Goal: Task Accomplishment & Management: Use online tool/utility

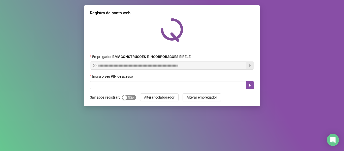
click at [126, 97] on div "button" at bounding box center [124, 97] width 5 height 5
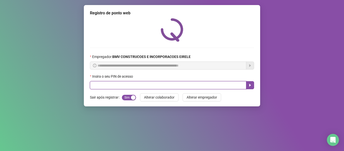
click at [120, 87] on input "text" at bounding box center [168, 85] width 156 height 8
type input "*****"
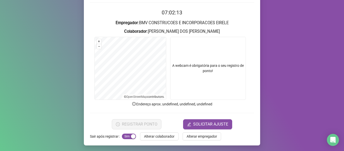
scroll to position [46, 0]
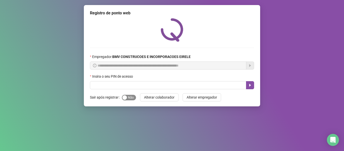
click at [124, 96] on div "button" at bounding box center [124, 97] width 5 height 5
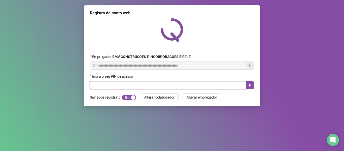
click at [116, 83] on input "text" at bounding box center [168, 85] width 156 height 8
type input "*****"
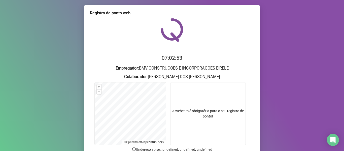
scroll to position [46, 0]
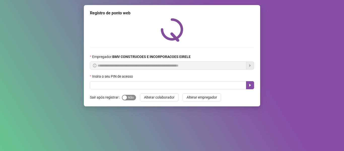
click at [129, 99] on span "Sim Não" at bounding box center [129, 98] width 14 height 6
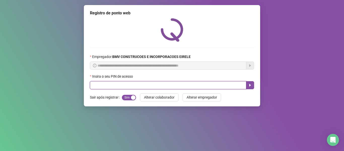
click at [128, 86] on input "text" at bounding box center [168, 85] width 156 height 8
type input "*****"
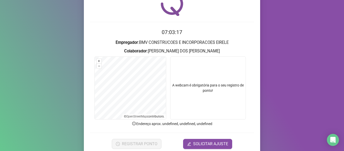
scroll to position [46, 0]
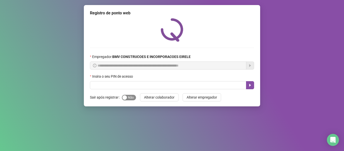
click at [125, 95] on div "button" at bounding box center [124, 97] width 5 height 5
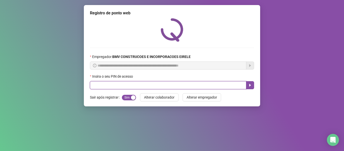
click at [118, 85] on input "text" at bounding box center [168, 85] width 156 height 8
type input "*****"
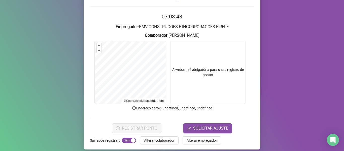
scroll to position [46, 0]
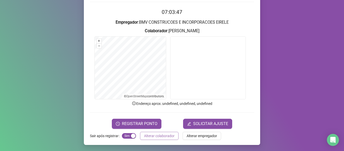
click at [157, 135] on span "Alterar colaborador" at bounding box center [159, 136] width 30 height 6
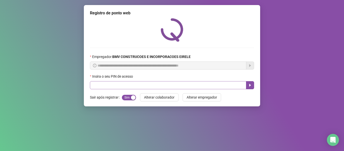
scroll to position [0, 0]
click at [150, 87] on input "text" at bounding box center [168, 85] width 156 height 8
type input "*****"
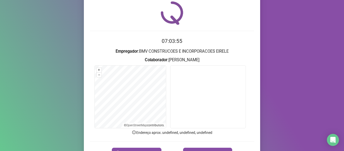
scroll to position [46, 0]
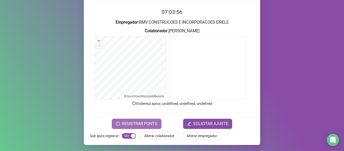
click at [152, 124] on span "REGISTRAR PONTO" at bounding box center [139, 124] width 35 height 6
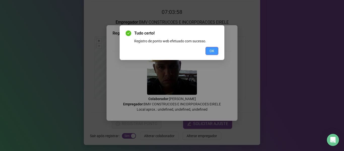
click at [211, 52] on span "OK" at bounding box center [211, 51] width 5 height 6
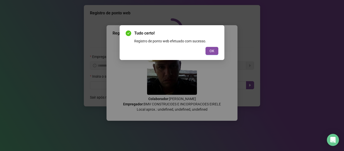
scroll to position [0, 0]
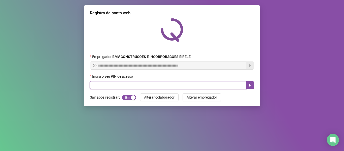
click at [213, 82] on input "text" at bounding box center [168, 85] width 156 height 8
type input "*****"
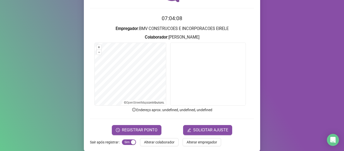
scroll to position [46, 0]
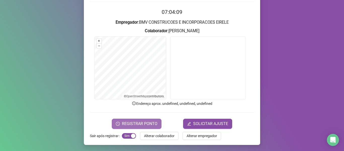
click at [147, 121] on span "REGISTRAR PONTO" at bounding box center [139, 124] width 35 height 6
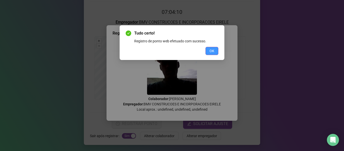
click at [210, 54] on button "OK" at bounding box center [211, 51] width 13 height 8
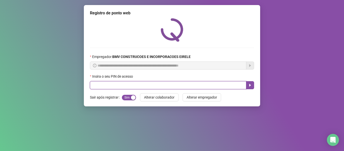
click at [220, 82] on input "text" at bounding box center [168, 85] width 156 height 8
type input "*****"
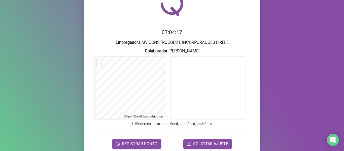
scroll to position [46, 0]
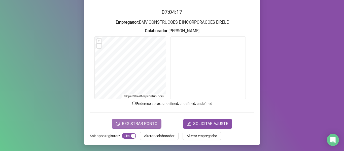
click at [155, 123] on span "REGISTRAR PONTO" at bounding box center [139, 124] width 35 height 6
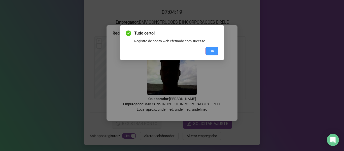
click at [208, 50] on button "OK" at bounding box center [211, 51] width 13 height 8
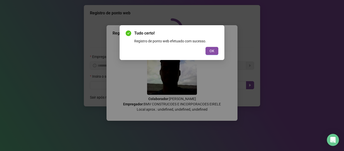
scroll to position [0, 0]
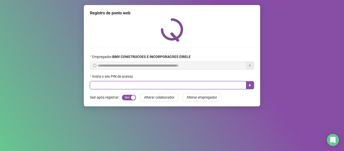
click at [202, 88] on input "text" at bounding box center [168, 85] width 156 height 8
type input "*****"
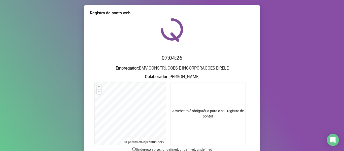
scroll to position [46, 0]
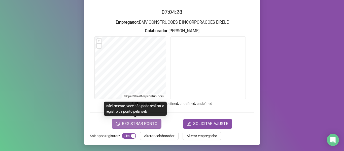
click at [134, 124] on span "REGISTRAR PONTO" at bounding box center [139, 124] width 35 height 6
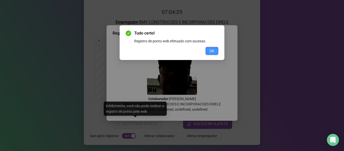
click at [209, 50] on button "OK" at bounding box center [211, 51] width 13 height 8
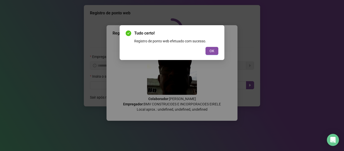
scroll to position [0, 0]
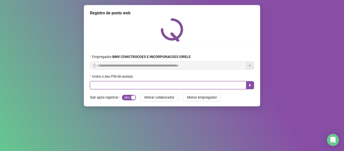
click at [205, 86] on input "text" at bounding box center [168, 85] width 156 height 8
type input "*****"
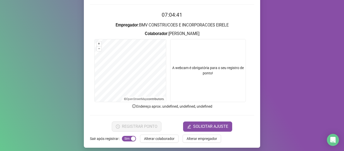
scroll to position [46, 0]
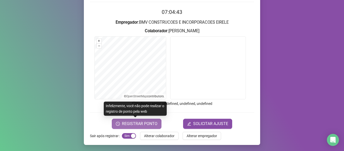
click at [126, 124] on span "REGISTRAR PONTO" at bounding box center [139, 124] width 35 height 6
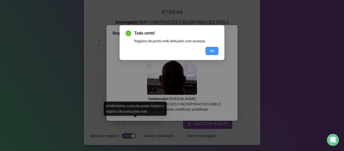
click at [210, 50] on span "OK" at bounding box center [211, 51] width 5 height 6
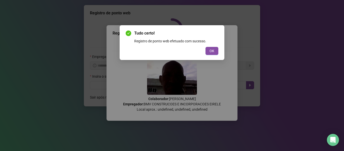
scroll to position [0, 0]
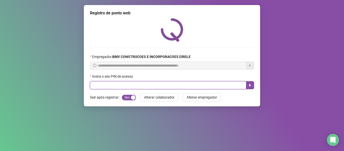
click at [210, 87] on input "text" at bounding box center [168, 85] width 156 height 8
type input "*****"
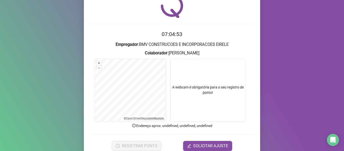
scroll to position [46, 0]
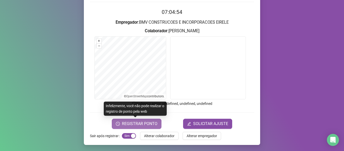
click at [131, 124] on span "REGISTRAR PONTO" at bounding box center [139, 124] width 35 height 6
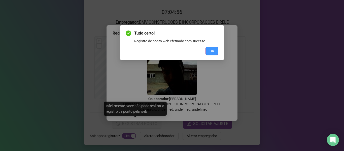
click at [209, 50] on button "OK" at bounding box center [211, 51] width 13 height 8
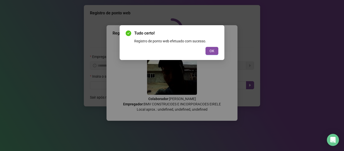
scroll to position [0, 0]
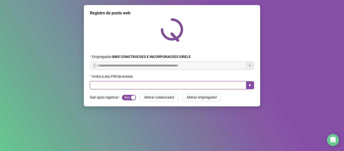
click at [176, 87] on input "text" at bounding box center [168, 85] width 156 height 8
type input "*****"
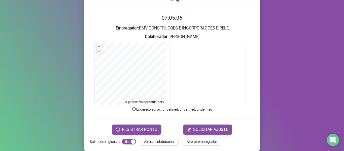
scroll to position [46, 0]
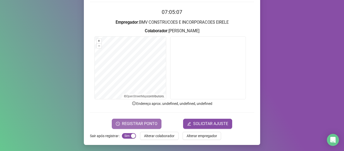
click at [142, 124] on span "REGISTRAR PONTO" at bounding box center [139, 124] width 35 height 6
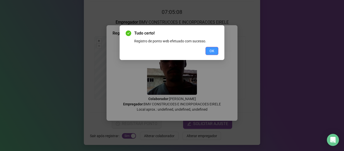
click at [206, 51] on button "OK" at bounding box center [211, 51] width 13 height 8
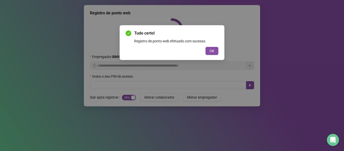
scroll to position [0, 0]
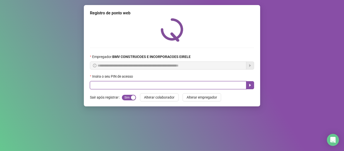
click at [192, 88] on input "text" at bounding box center [168, 85] width 156 height 8
type input "*****"
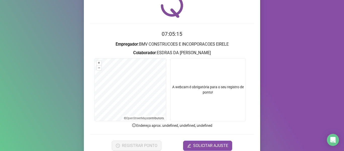
scroll to position [46, 0]
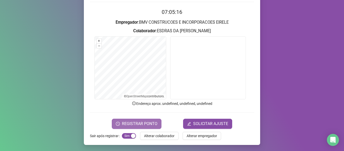
click at [122, 125] on span "REGISTRAR PONTO" at bounding box center [139, 124] width 35 height 6
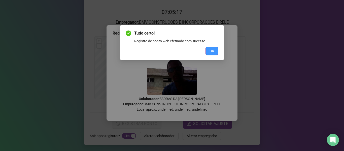
click at [211, 50] on span "OK" at bounding box center [211, 51] width 5 height 6
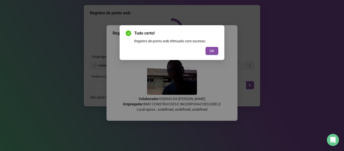
scroll to position [0, 0]
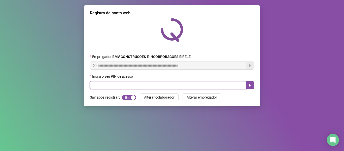
click at [203, 85] on input "text" at bounding box center [168, 85] width 156 height 8
type input "*****"
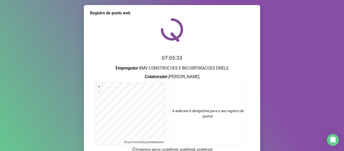
scroll to position [46, 0]
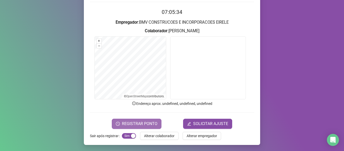
click at [142, 121] on span "REGISTRAR PONTO" at bounding box center [139, 124] width 35 height 6
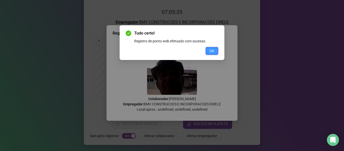
click at [210, 52] on span "OK" at bounding box center [211, 51] width 5 height 6
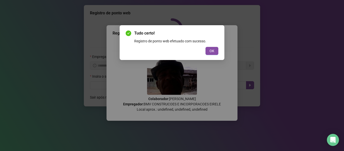
scroll to position [0, 0]
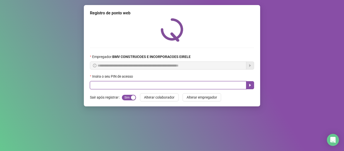
click at [197, 82] on input "text" at bounding box center [168, 85] width 156 height 8
type input "*****"
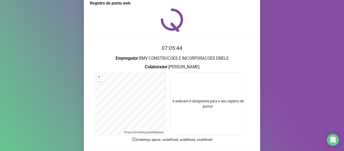
scroll to position [25, 0]
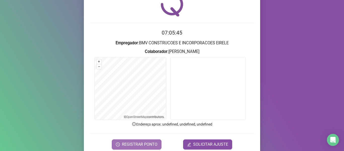
click at [138, 141] on span "REGISTRAR PONTO" at bounding box center [139, 144] width 35 height 6
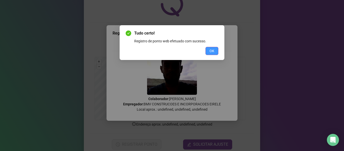
click at [206, 47] on button "OK" at bounding box center [211, 51] width 13 height 8
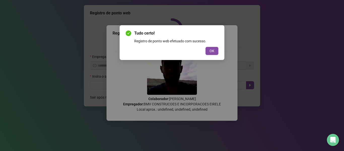
scroll to position [0, 0]
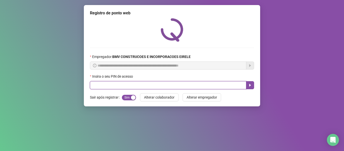
click at [216, 83] on input "text" at bounding box center [168, 85] width 156 height 8
type input "****"
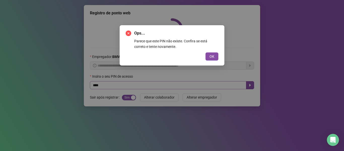
click at [205, 52] on button "OK" at bounding box center [211, 56] width 13 height 8
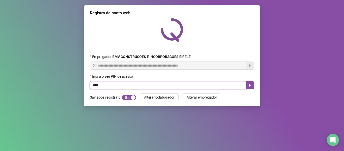
click at [216, 83] on input "****" at bounding box center [168, 85] width 156 height 8
type input "*****"
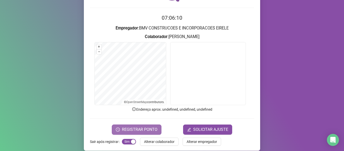
scroll to position [46, 0]
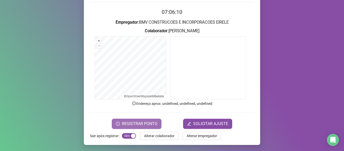
click at [130, 124] on span "REGISTRAR PONTO" at bounding box center [139, 124] width 35 height 6
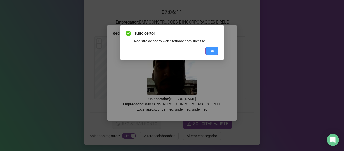
click at [209, 51] on span "OK" at bounding box center [211, 51] width 5 height 6
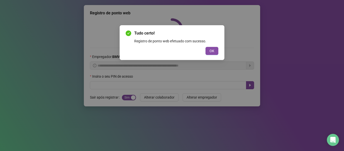
scroll to position [0, 0]
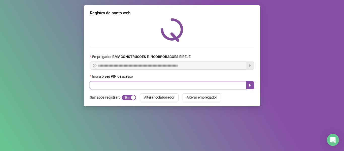
click at [207, 83] on input "text" at bounding box center [168, 85] width 156 height 8
type input "*****"
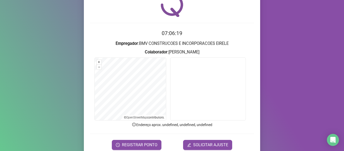
scroll to position [46, 0]
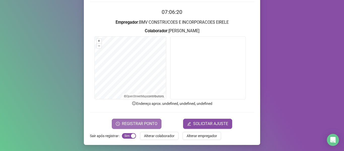
click at [136, 124] on span "REGISTRAR PONTO" at bounding box center [139, 124] width 35 height 6
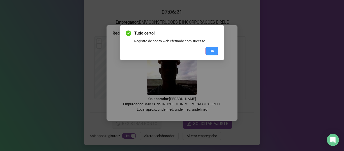
click at [208, 51] on button "OK" at bounding box center [211, 51] width 13 height 8
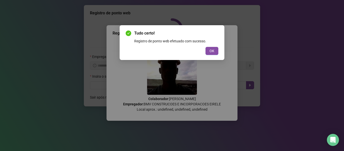
scroll to position [0, 0]
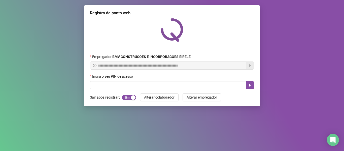
click at [199, 81] on div "Insira o seu PIN de acesso" at bounding box center [172, 77] width 164 height 8
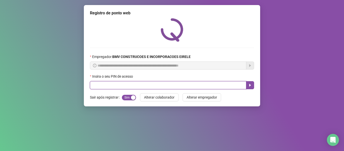
click at [196, 83] on input "text" at bounding box center [168, 85] width 156 height 8
type input "*****"
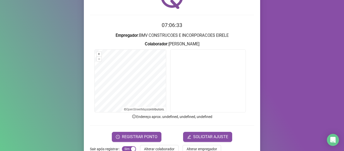
scroll to position [46, 0]
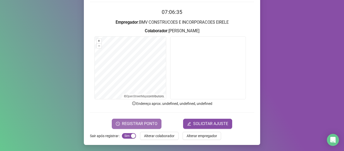
click at [137, 125] on span "REGISTRAR PONTO" at bounding box center [139, 124] width 35 height 6
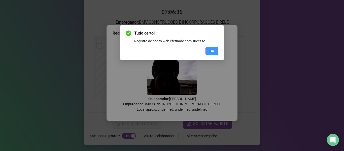
click at [210, 49] on span "OK" at bounding box center [211, 51] width 5 height 6
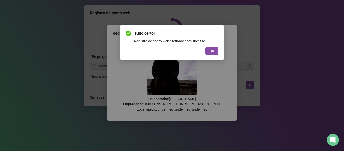
scroll to position [0, 0]
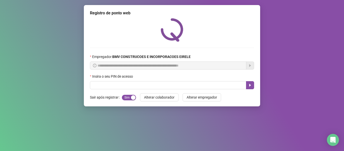
click at [205, 90] on div "**********" at bounding box center [172, 55] width 176 height 101
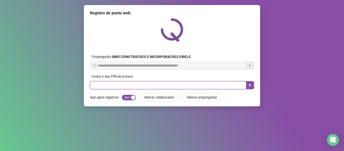
click at [208, 85] on input "text" at bounding box center [168, 85] width 156 height 8
type input "*****"
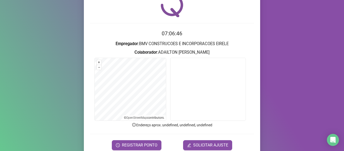
scroll to position [46, 0]
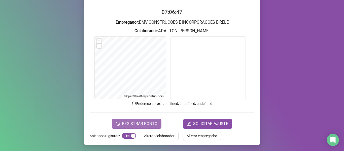
click at [140, 125] on span "REGISTRAR PONTO" at bounding box center [139, 124] width 35 height 6
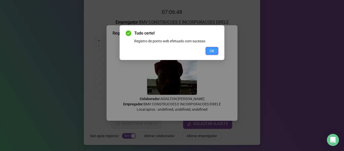
click at [215, 49] on button "OK" at bounding box center [211, 51] width 13 height 8
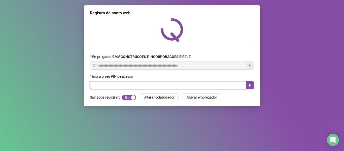
click at [209, 87] on input "text" at bounding box center [168, 85] width 156 height 8
type input "*****"
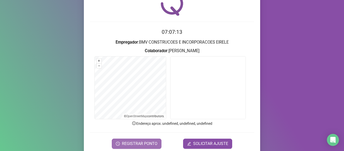
scroll to position [46, 0]
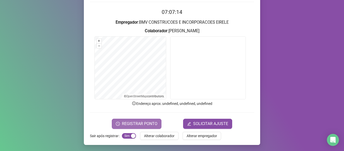
click at [128, 125] on span "REGISTRAR PONTO" at bounding box center [139, 124] width 35 height 6
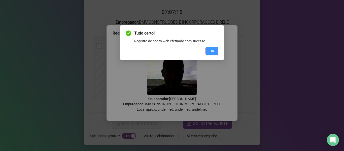
click at [206, 49] on button "OK" at bounding box center [211, 51] width 13 height 8
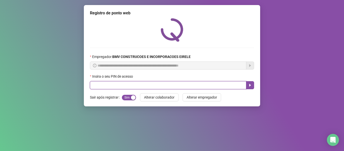
click at [206, 86] on input "text" at bounding box center [168, 85] width 156 height 8
type input "*****"
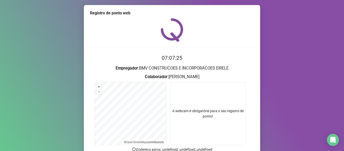
scroll to position [46, 0]
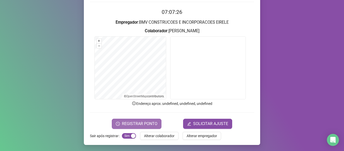
click at [137, 124] on span "REGISTRAR PONTO" at bounding box center [139, 124] width 35 height 6
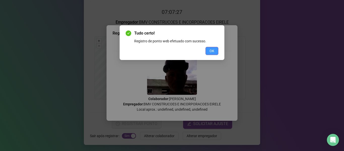
click at [208, 51] on button "OK" at bounding box center [211, 51] width 13 height 8
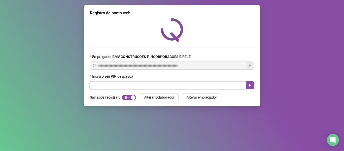
click at [198, 82] on input "text" at bounding box center [168, 85] width 156 height 8
type input "*****"
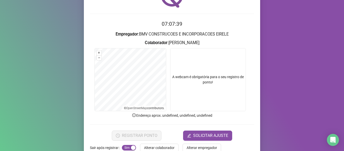
scroll to position [46, 0]
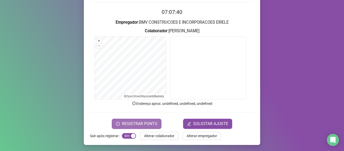
click at [143, 123] on span "REGISTRAR PONTO" at bounding box center [139, 124] width 35 height 6
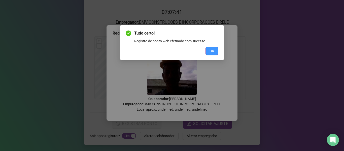
click at [210, 49] on span "OK" at bounding box center [211, 51] width 5 height 6
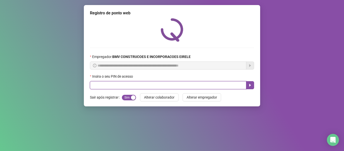
click at [178, 83] on input "text" at bounding box center [168, 85] width 156 height 8
type input "*****"
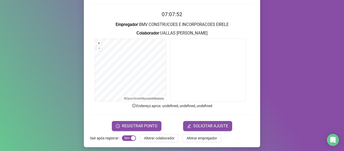
scroll to position [46, 0]
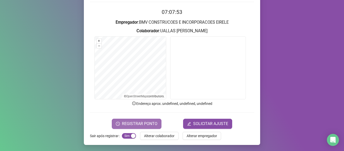
click at [126, 123] on span "REGISTRAR PONTO" at bounding box center [139, 124] width 35 height 6
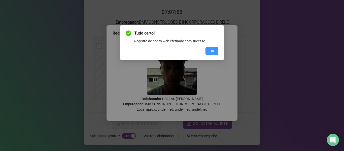
click at [206, 51] on button "OK" at bounding box center [211, 51] width 13 height 8
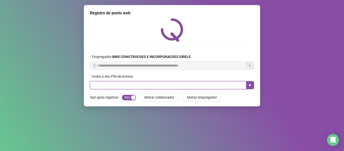
click at [212, 83] on input "text" at bounding box center [168, 85] width 156 height 8
click at [226, 85] on input "*****" at bounding box center [168, 85] width 156 height 8
type input "*****"
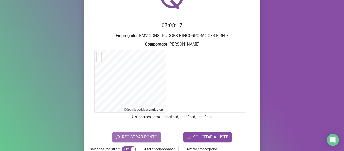
scroll to position [46, 0]
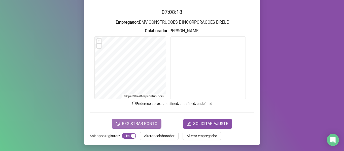
click at [138, 124] on span "REGISTRAR PONTO" at bounding box center [139, 124] width 35 height 6
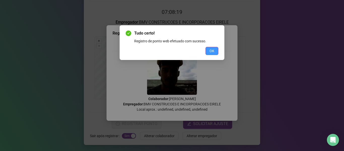
click at [208, 52] on button "OK" at bounding box center [211, 51] width 13 height 8
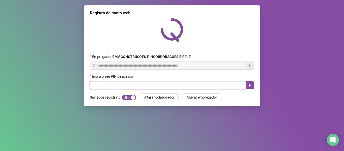
click at [211, 84] on input "text" at bounding box center [168, 85] width 156 height 8
type input "*****"
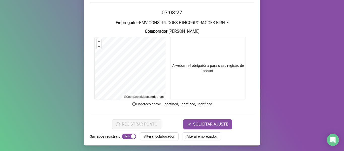
scroll to position [46, 0]
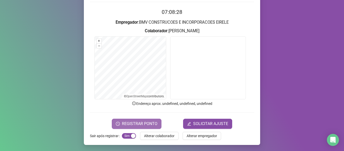
click at [148, 122] on span "REGISTRAR PONTO" at bounding box center [139, 124] width 35 height 6
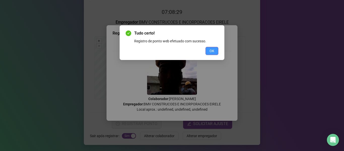
click at [215, 51] on button "OK" at bounding box center [211, 51] width 13 height 8
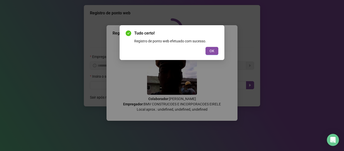
scroll to position [0, 0]
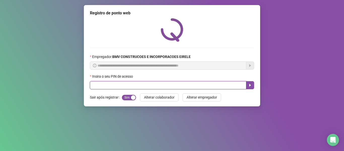
click at [216, 82] on input "text" at bounding box center [168, 85] width 156 height 8
type input "*****"
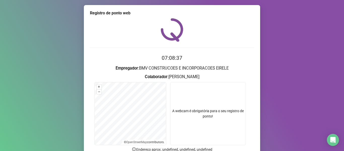
scroll to position [46, 0]
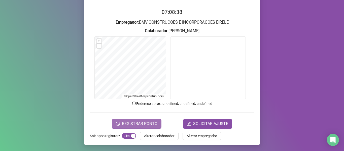
click at [134, 121] on span "REGISTRAR PONTO" at bounding box center [139, 124] width 35 height 6
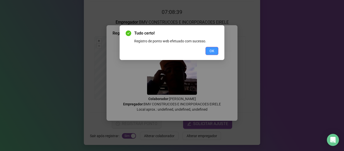
click at [210, 53] on span "OK" at bounding box center [211, 51] width 5 height 6
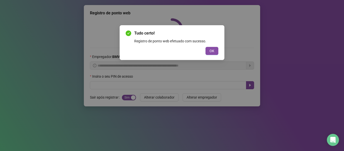
scroll to position [0, 0]
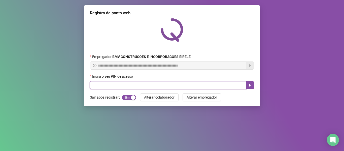
click at [205, 86] on input "text" at bounding box center [168, 85] width 156 height 8
type input "*****"
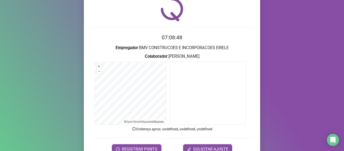
scroll to position [46, 0]
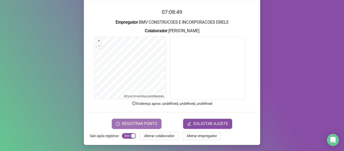
click at [145, 121] on span "REGISTRAR PONTO" at bounding box center [139, 124] width 35 height 6
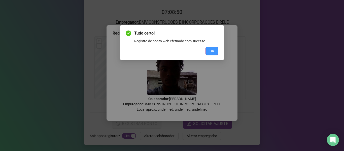
click at [211, 52] on span "OK" at bounding box center [211, 51] width 5 height 6
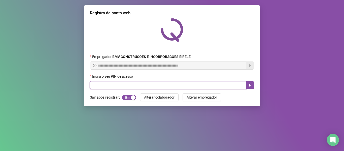
click at [210, 86] on input "text" at bounding box center [168, 85] width 156 height 8
type input "*****"
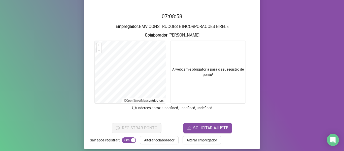
scroll to position [46, 0]
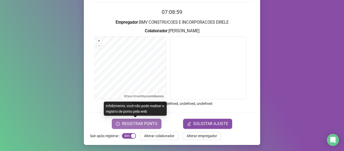
click at [145, 122] on span "REGISTRAR PONTO" at bounding box center [139, 124] width 35 height 6
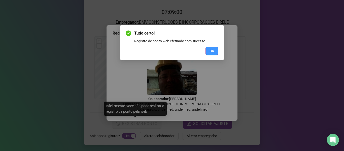
click at [209, 49] on button "OK" at bounding box center [211, 51] width 13 height 8
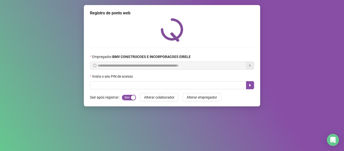
scroll to position [0, 0]
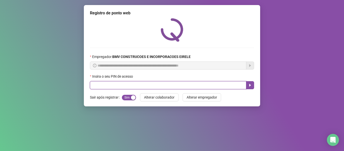
click at [196, 89] on input "text" at bounding box center [168, 85] width 156 height 8
type input "*****"
click at [249, 83] on icon "caret-right" at bounding box center [250, 85] width 4 height 4
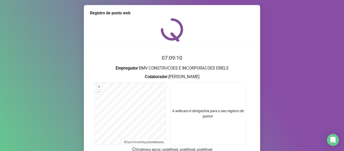
scroll to position [46, 0]
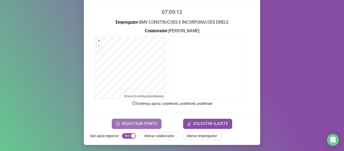
click at [143, 126] on span "REGISTRAR PONTO" at bounding box center [139, 124] width 35 height 6
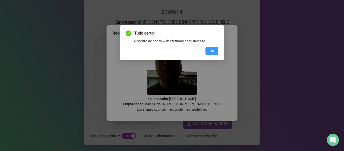
click at [213, 50] on span "OK" at bounding box center [211, 51] width 5 height 6
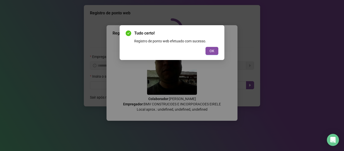
scroll to position [0, 0]
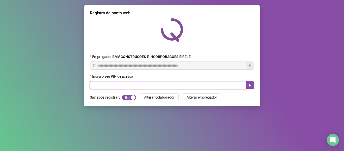
click at [213, 82] on input "text" at bounding box center [168, 85] width 156 height 8
type input "*****"
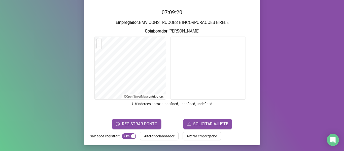
scroll to position [46, 0]
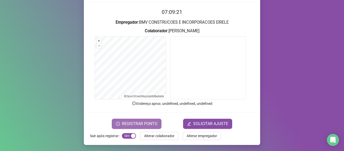
click at [134, 123] on span "REGISTRAR PONTO" at bounding box center [139, 124] width 35 height 6
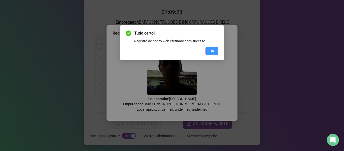
click at [208, 49] on button "OK" at bounding box center [211, 51] width 13 height 8
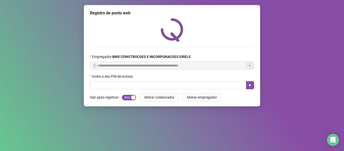
scroll to position [0, 0]
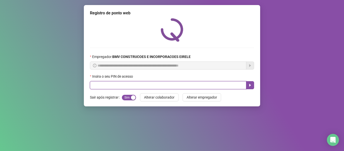
click at [196, 87] on input "text" at bounding box center [168, 85] width 156 height 8
type input "*****"
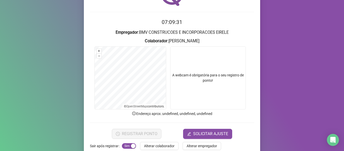
scroll to position [46, 0]
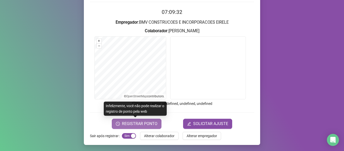
click at [135, 125] on span "REGISTRAR PONTO" at bounding box center [139, 124] width 35 height 6
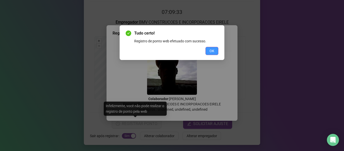
click at [208, 51] on button "OK" at bounding box center [211, 51] width 13 height 8
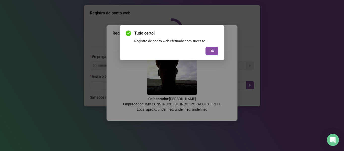
scroll to position [0, 0]
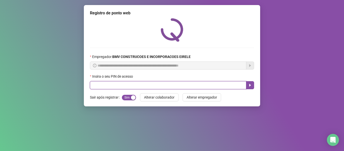
click at [197, 84] on input "text" at bounding box center [168, 85] width 156 height 8
type input "*****"
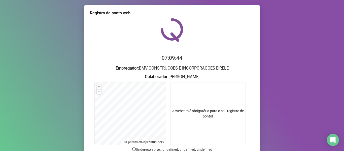
scroll to position [46, 0]
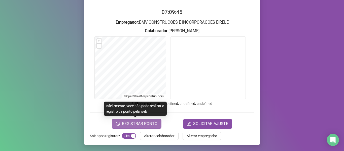
click at [135, 123] on span "REGISTRAR PONTO" at bounding box center [139, 124] width 35 height 6
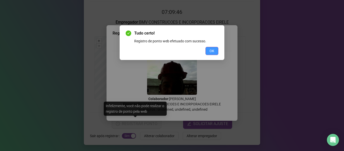
click at [209, 50] on button "OK" at bounding box center [211, 51] width 13 height 8
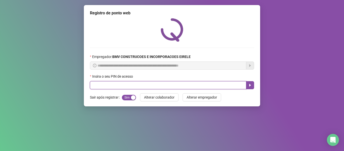
click at [221, 84] on input "text" at bounding box center [168, 85] width 156 height 8
type input "*****"
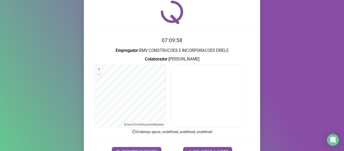
scroll to position [46, 0]
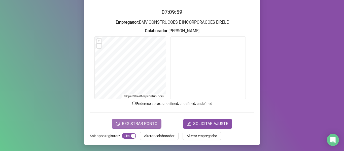
click at [131, 124] on span "REGISTRAR PONTO" at bounding box center [139, 124] width 35 height 6
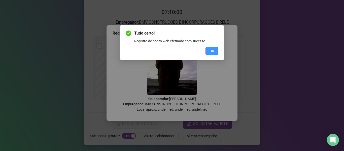
click at [210, 52] on span "OK" at bounding box center [211, 51] width 5 height 6
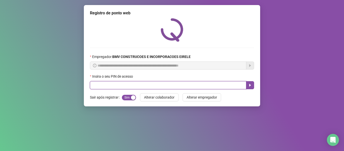
click at [217, 84] on input "text" at bounding box center [168, 85] width 156 height 8
type input "*****"
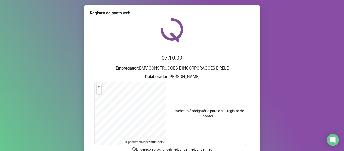
scroll to position [46, 0]
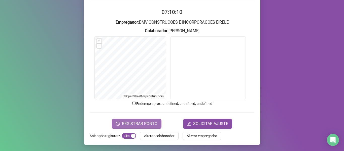
click at [136, 122] on span "REGISTRAR PONTO" at bounding box center [139, 124] width 35 height 6
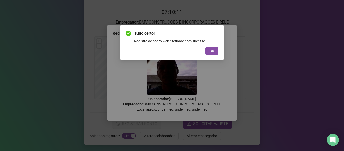
click at [210, 50] on span "OK" at bounding box center [211, 51] width 5 height 6
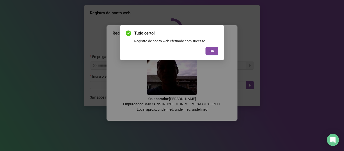
scroll to position [0, 0]
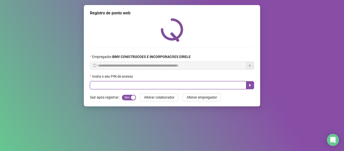
click at [208, 83] on input "text" at bounding box center [168, 85] width 156 height 8
type input "*****"
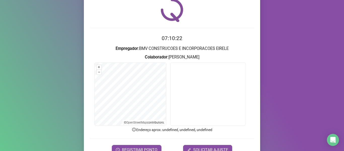
scroll to position [46, 0]
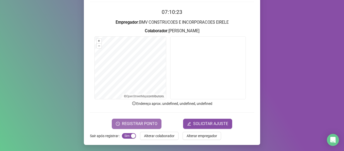
click at [143, 122] on span "REGISTRAR PONTO" at bounding box center [139, 124] width 35 height 6
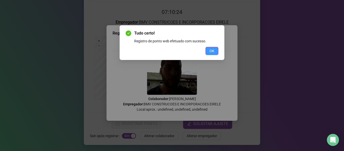
click at [208, 53] on button "OK" at bounding box center [211, 51] width 13 height 8
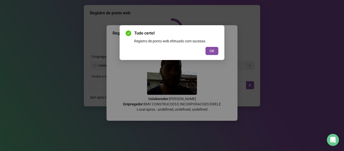
scroll to position [0, 0]
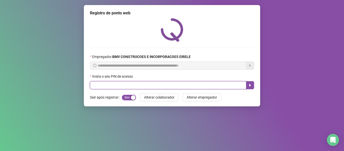
click at [214, 84] on input "text" at bounding box center [168, 85] width 156 height 8
type input "*****"
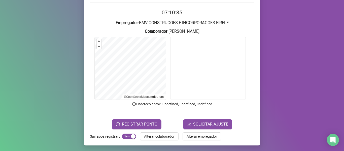
scroll to position [46, 0]
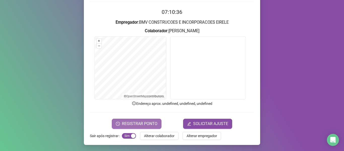
click at [147, 123] on span "REGISTRAR PONTO" at bounding box center [139, 124] width 35 height 6
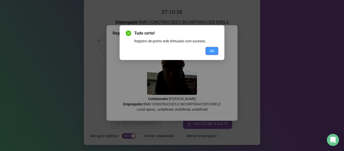
click at [210, 54] on button "OK" at bounding box center [211, 51] width 13 height 8
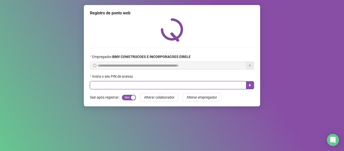
click at [208, 84] on input "text" at bounding box center [168, 85] width 156 height 8
type input "*****"
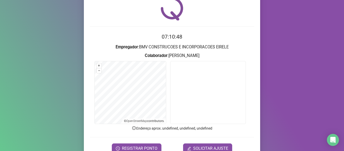
scroll to position [46, 0]
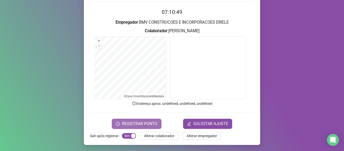
click at [140, 122] on span "REGISTRAR PONTO" at bounding box center [139, 124] width 35 height 6
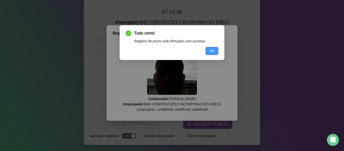
click at [207, 49] on button "OK" at bounding box center [211, 51] width 13 height 8
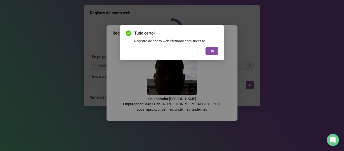
scroll to position [0, 0]
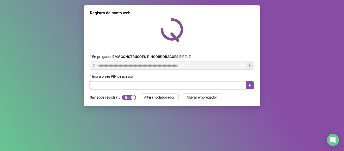
click at [202, 83] on input "text" at bounding box center [168, 85] width 156 height 8
type input "*****"
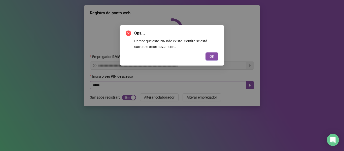
click at [205, 52] on button "OK" at bounding box center [211, 56] width 13 height 8
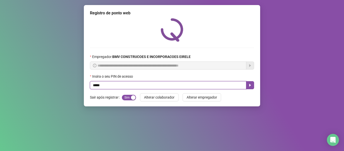
click at [245, 85] on input "*****" at bounding box center [168, 85] width 156 height 8
type input "*****"
click at [250, 84] on icon "caret-right" at bounding box center [250, 85] width 4 height 4
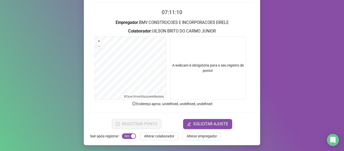
scroll to position [46, 0]
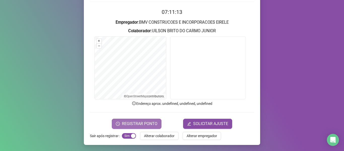
click at [149, 123] on span "REGISTRAR PONTO" at bounding box center [139, 124] width 35 height 6
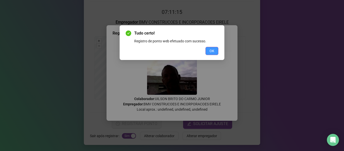
click at [213, 52] on span "OK" at bounding box center [211, 51] width 5 height 6
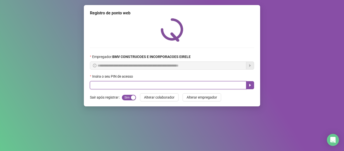
click at [215, 86] on input "text" at bounding box center [168, 85] width 156 height 8
type input "*****"
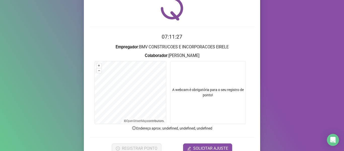
scroll to position [46, 0]
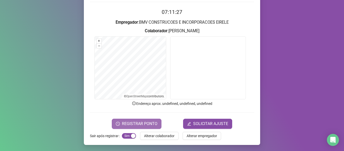
click at [136, 120] on button "REGISTRAR PONTO" at bounding box center [137, 124] width 50 height 10
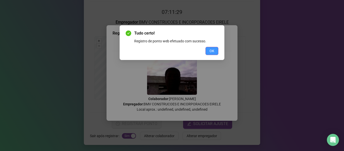
click at [212, 50] on span "OK" at bounding box center [211, 51] width 5 height 6
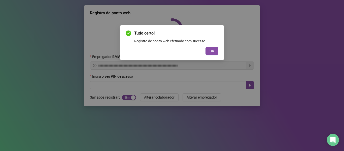
scroll to position [0, 0]
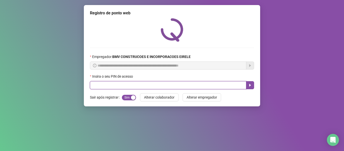
click at [228, 86] on input "text" at bounding box center [168, 85] width 156 height 8
type input "*****"
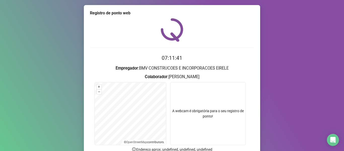
scroll to position [46, 0]
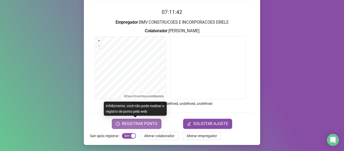
click at [131, 126] on span "REGISTRAR PONTO" at bounding box center [139, 124] width 35 height 6
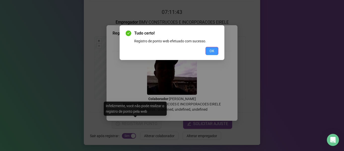
click at [212, 49] on span "OK" at bounding box center [211, 51] width 5 height 6
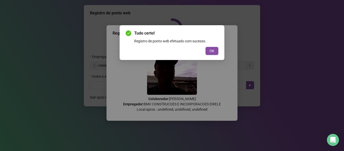
scroll to position [0, 0]
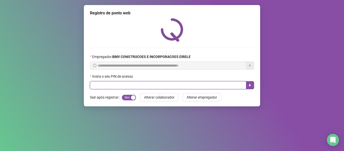
click at [206, 84] on input "text" at bounding box center [168, 85] width 156 height 8
type input "*****"
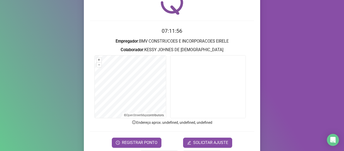
scroll to position [46, 0]
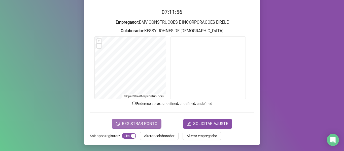
click at [146, 121] on span "REGISTRAR PONTO" at bounding box center [139, 124] width 35 height 6
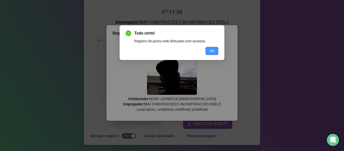
click at [208, 50] on button "OK" at bounding box center [211, 51] width 13 height 8
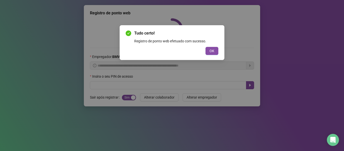
scroll to position [0, 0]
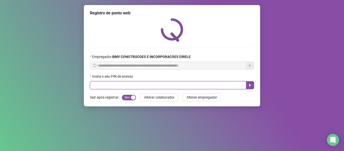
click at [217, 82] on input "text" at bounding box center [168, 85] width 156 height 8
type input "*****"
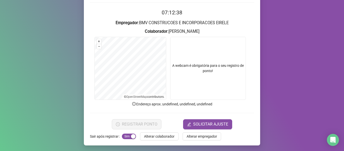
scroll to position [46, 0]
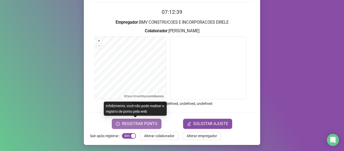
click at [145, 123] on span "REGISTRAR PONTO" at bounding box center [139, 124] width 35 height 6
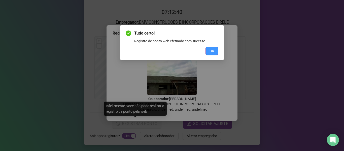
click at [208, 48] on button "OK" at bounding box center [211, 51] width 13 height 8
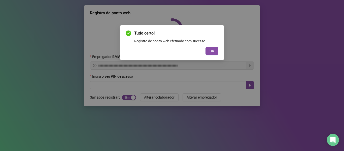
scroll to position [0, 0]
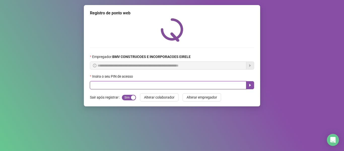
click at [220, 85] on input "text" at bounding box center [168, 85] width 156 height 8
click at [112, 84] on input "text" at bounding box center [168, 85] width 156 height 8
click at [119, 86] on input "text" at bounding box center [168, 85] width 156 height 8
type input "*****"
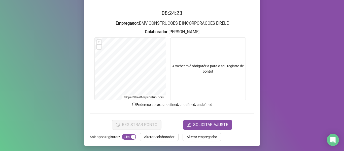
scroll to position [46, 0]
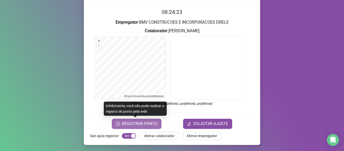
click at [143, 125] on span "REGISTRAR PONTO" at bounding box center [139, 124] width 35 height 6
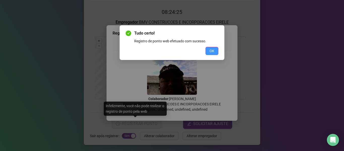
click at [209, 51] on button "OK" at bounding box center [211, 51] width 13 height 8
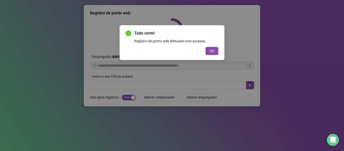
scroll to position [0, 0]
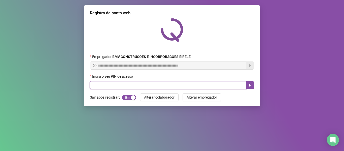
click at [234, 85] on input "text" at bounding box center [168, 85] width 156 height 8
